Goal: Task Accomplishment & Management: Manage account settings

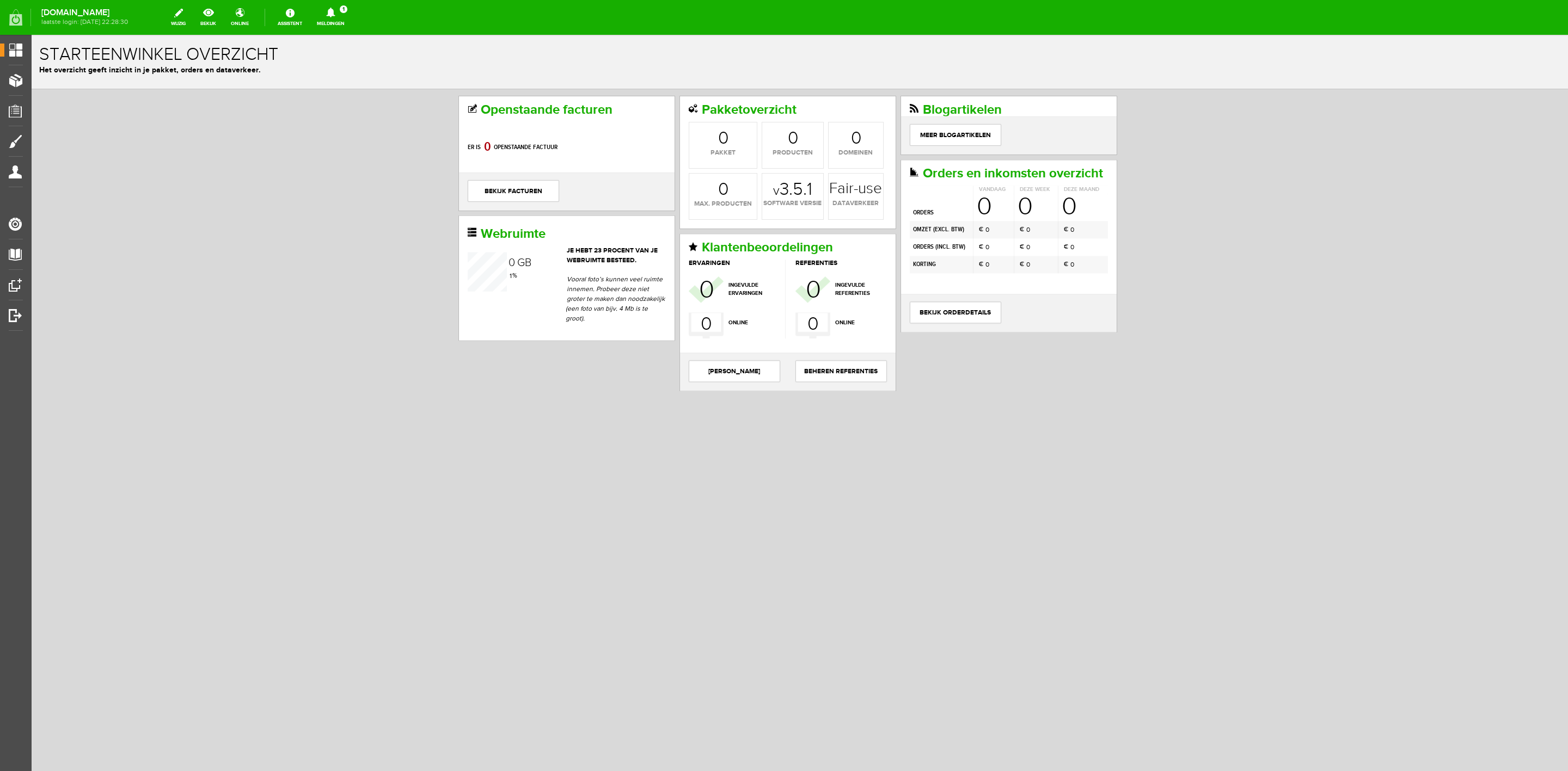
click at [348, 23] on link "Meldingen 1 Nieuwe orders Er is een nieuwe order( #6534 ) geplaatst door Libert…" at bounding box center [331, 17] width 41 height 24
click at [346, 80] on b "Liberty Jansen" at bounding box center [323, 84] width 60 height 9
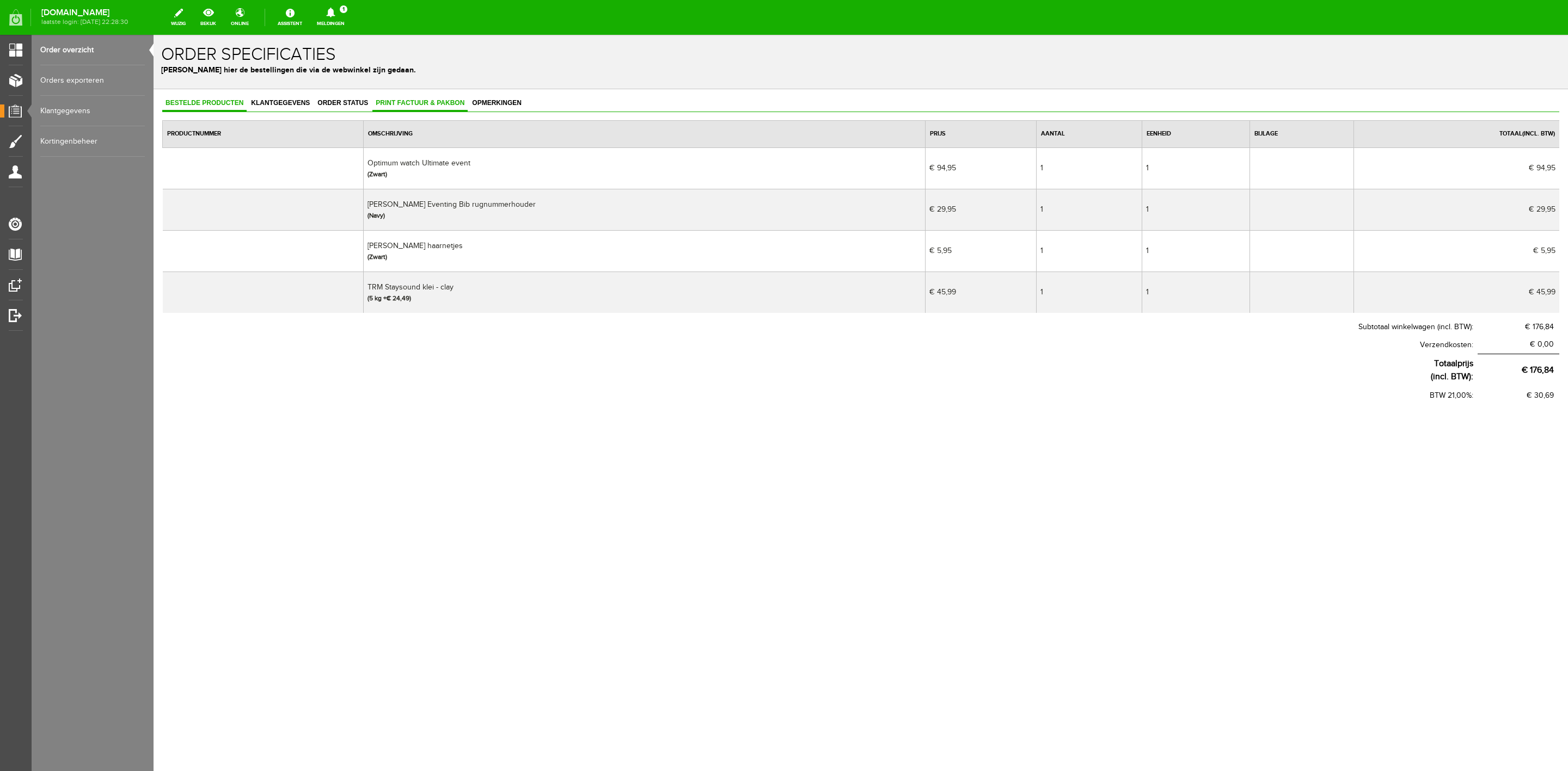
click at [431, 106] on link "Print factuur & pakbon" at bounding box center [420, 103] width 96 height 16
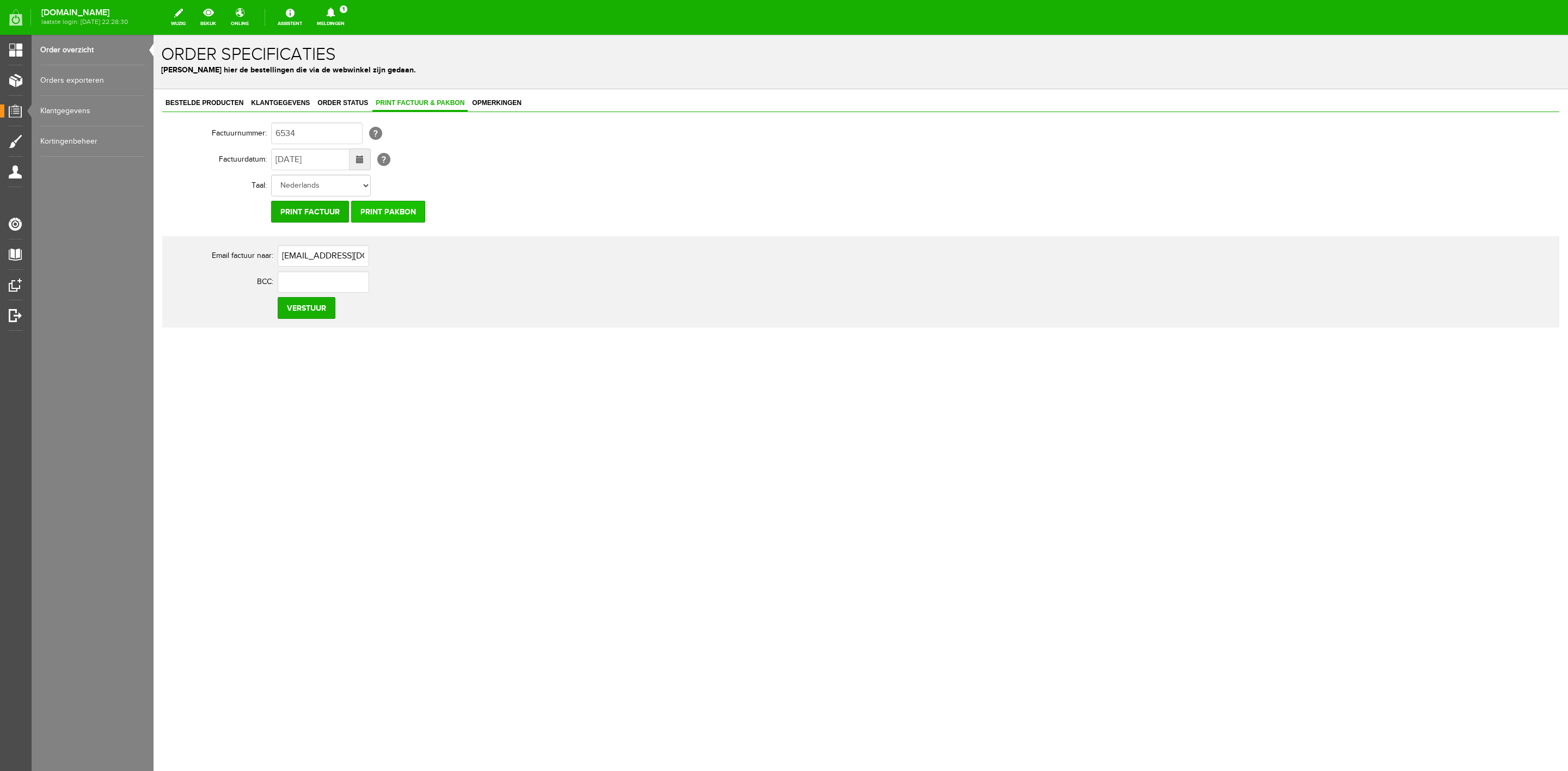
click at [415, 208] on input "Print pakbon" at bounding box center [388, 212] width 74 height 22
click at [229, 105] on span "Bestelde producten" at bounding box center [205, 103] width 85 height 8
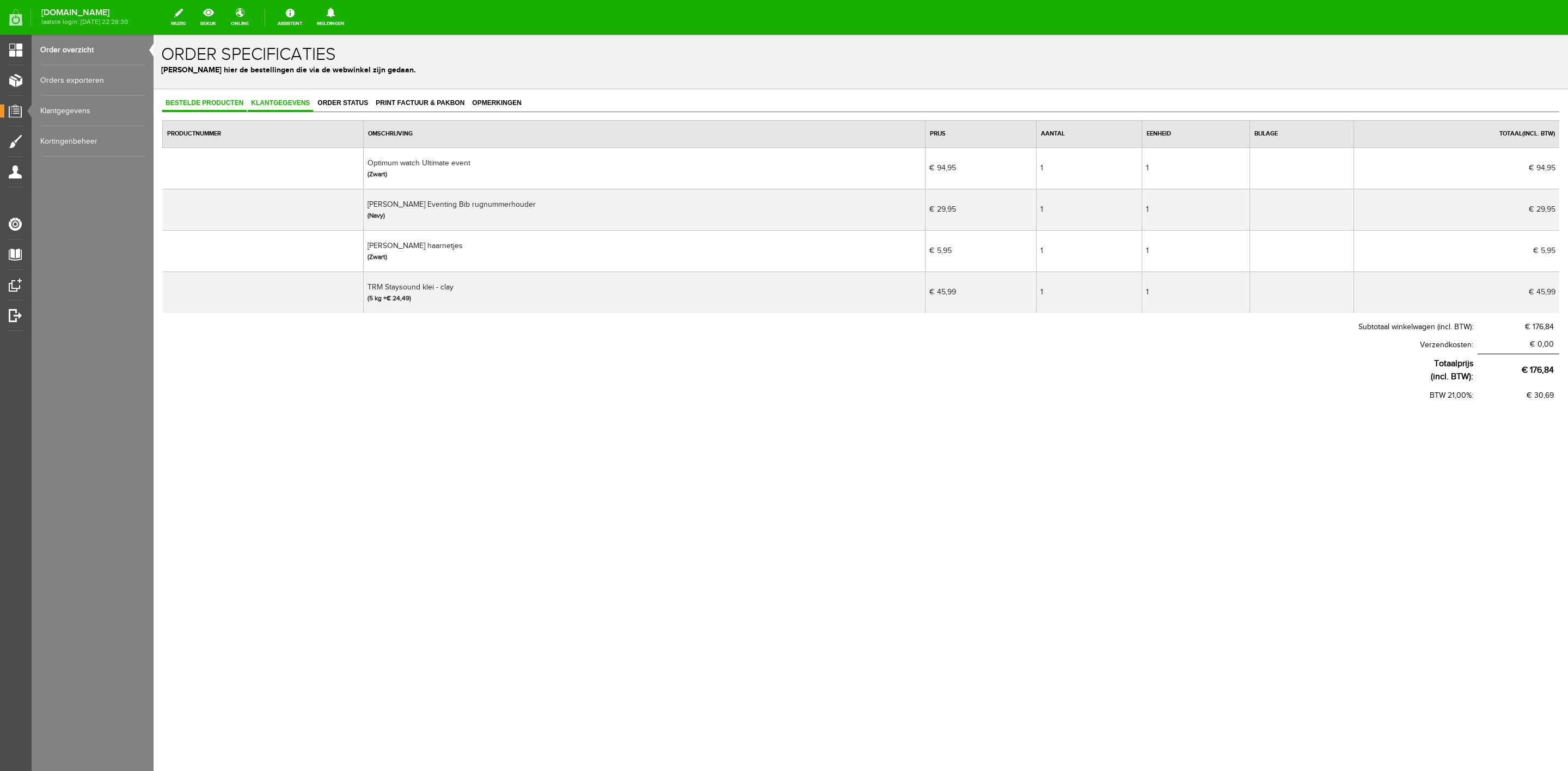
click at [261, 106] on link "Klantgegevens" at bounding box center [280, 103] width 65 height 16
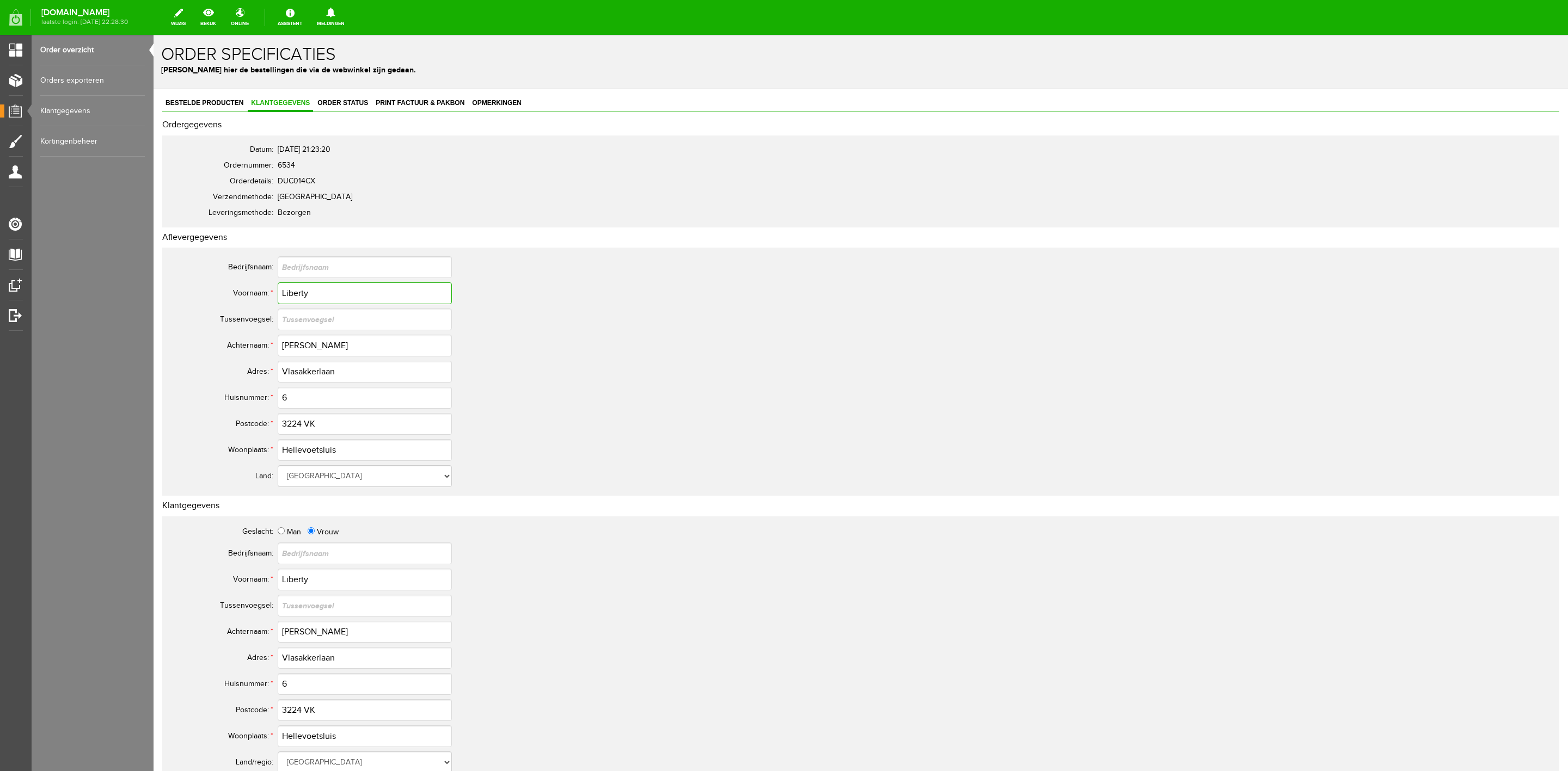
click at [301, 301] on input "Liberty" at bounding box center [365, 293] width 174 height 22
click at [327, 295] on input "Liberty" at bounding box center [365, 293] width 174 height 22
click at [297, 291] on input "Liberty" at bounding box center [365, 293] width 174 height 22
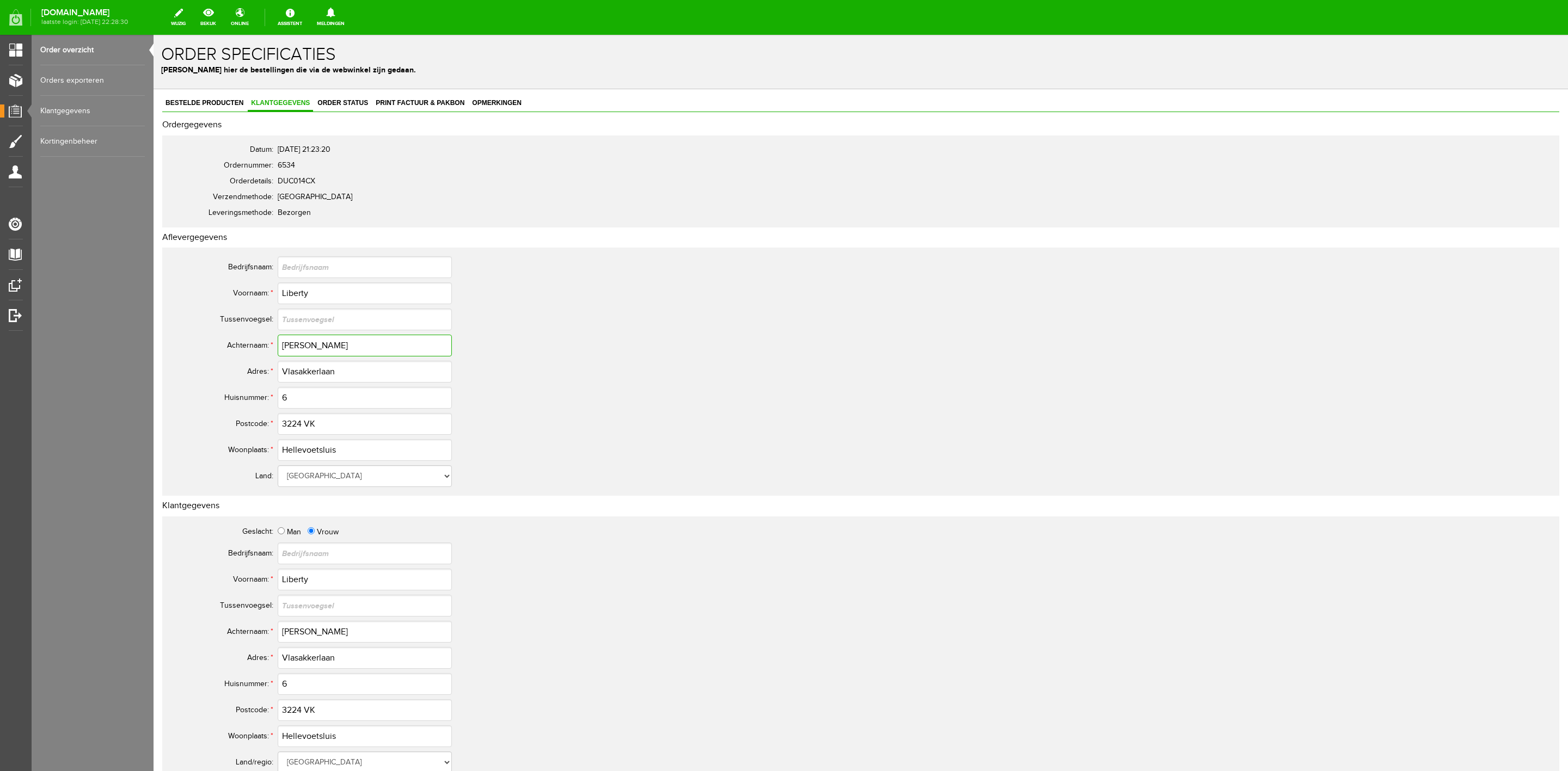
click at [302, 346] on input "Jansen" at bounding box center [365, 346] width 174 height 22
click at [296, 426] on input "3224 VK" at bounding box center [365, 424] width 174 height 22
click at [297, 424] on input "3224 VK" at bounding box center [365, 424] width 174 height 22
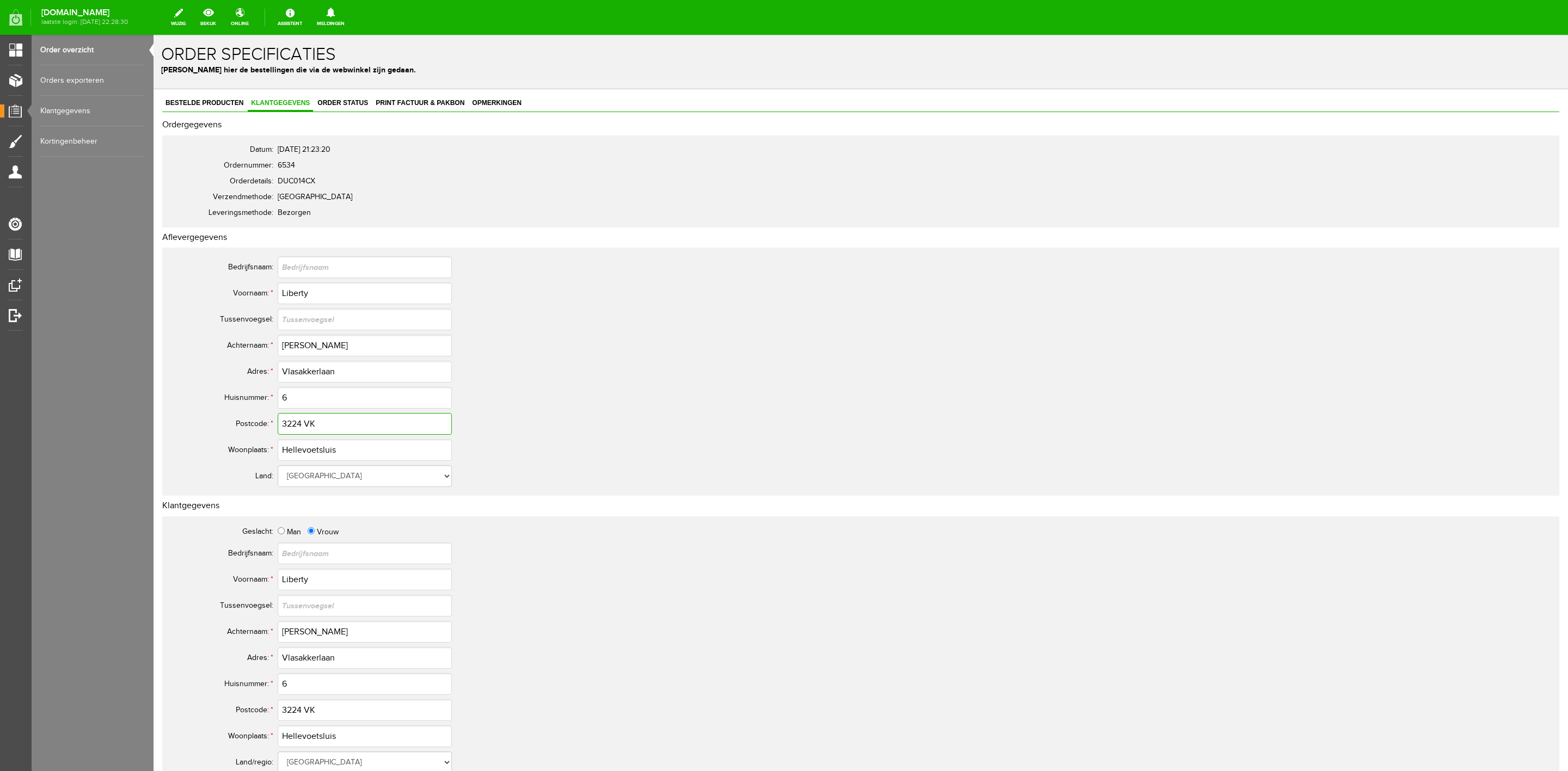
click at [298, 424] on input "3224 VK" at bounding box center [365, 424] width 174 height 22
click at [361, 112] on div "Bestelde producten Klantgegevens Order status Print factuur & pakbon Opmerkingen" at bounding box center [861, 103] width 1397 height 16
click at [353, 100] on span "Order status" at bounding box center [343, 103] width 57 height 8
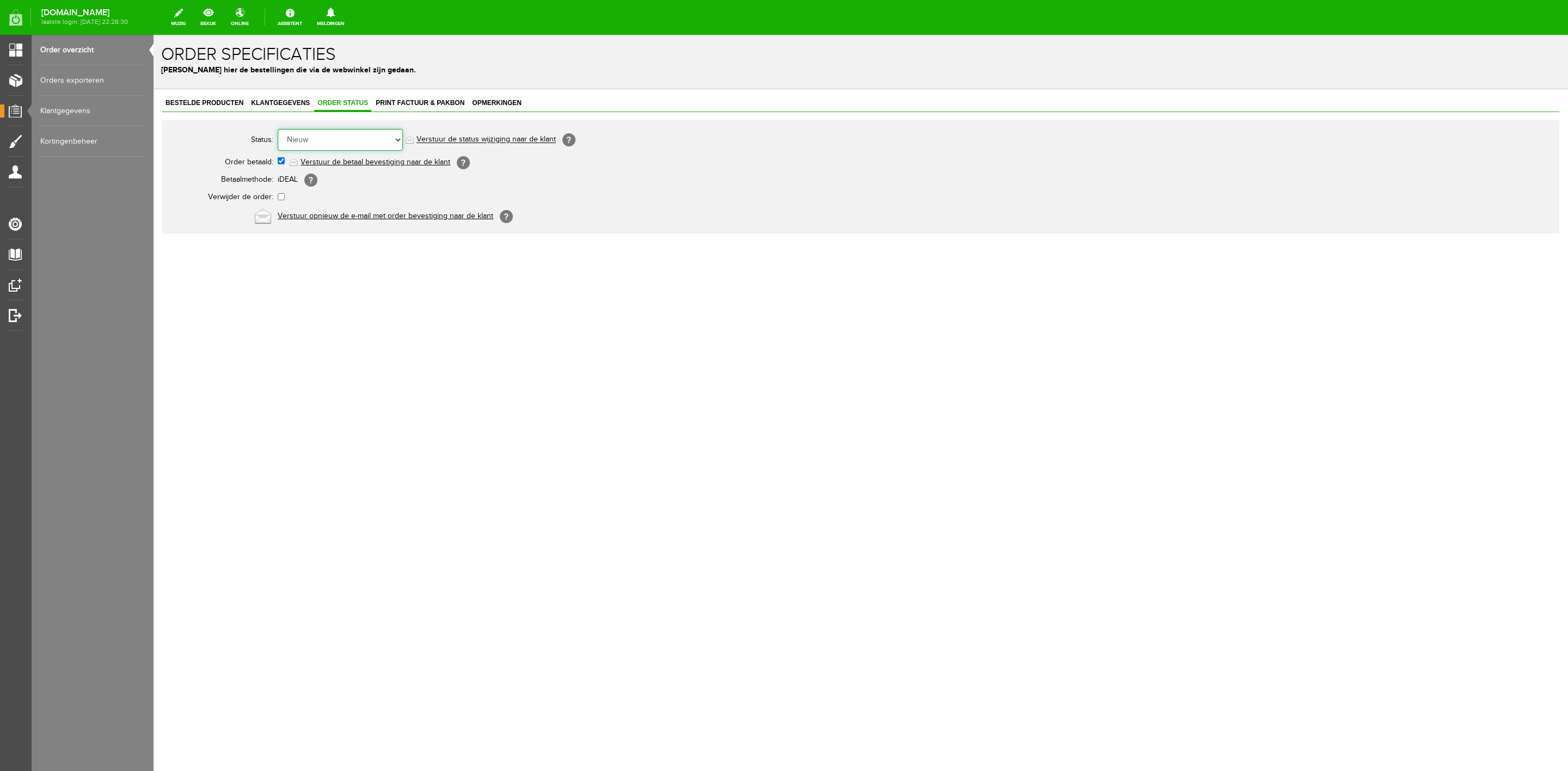
click at [359, 136] on select "Order niet afgerond Nieuw Order in behandeling Wacht op leverancier Wacht op be…" at bounding box center [340, 140] width 125 height 22
select select "5"
click at [278, 129] on select "Order niet afgerond Nieuw Order in behandeling Wacht op leverancier Wacht op be…" at bounding box center [340, 140] width 125 height 22
click at [440, 142] on link "Verstuur de status wijziging naar de klant" at bounding box center [486, 140] width 139 height 9
